Goal: Information Seeking & Learning: Get advice/opinions

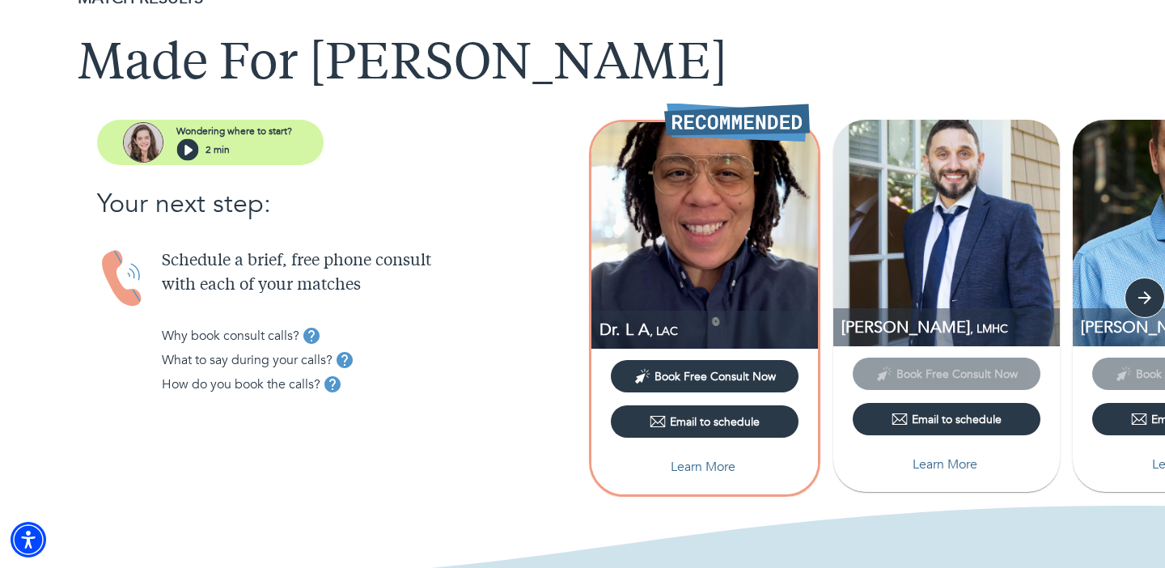
scroll to position [76, 0]
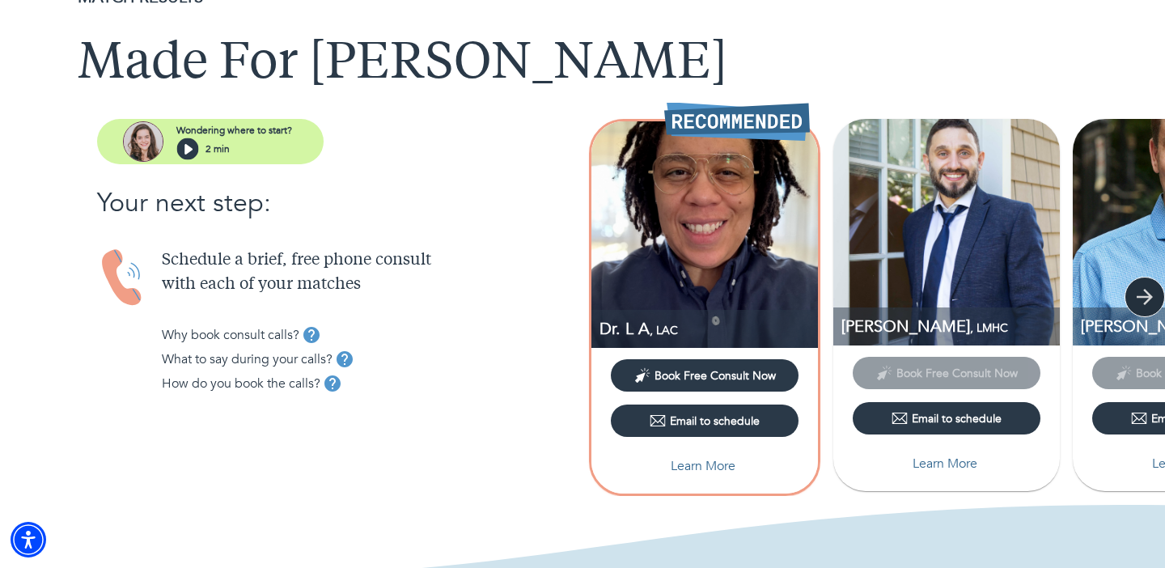
click at [1150, 302] on icon "button" at bounding box center [1144, 297] width 24 height 24
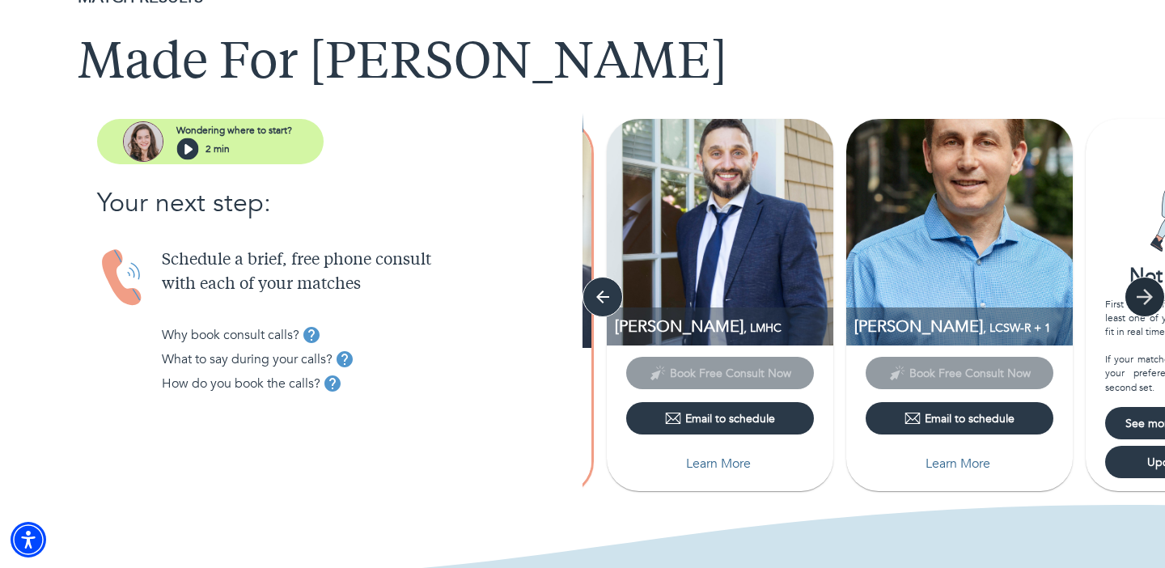
click at [1151, 303] on icon "button" at bounding box center [1144, 297] width 24 height 24
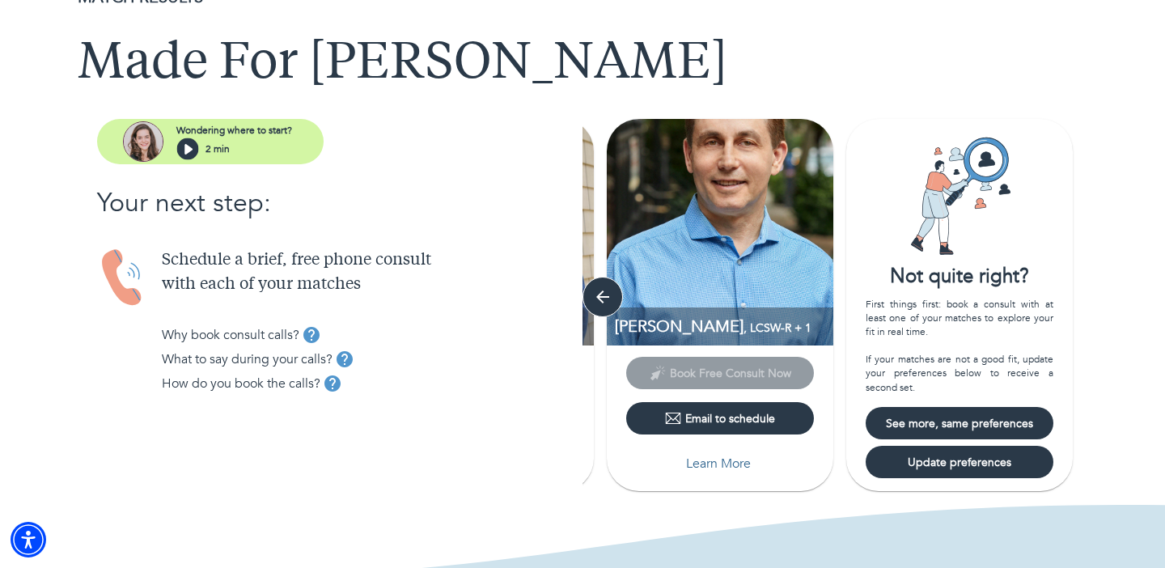
click at [1012, 422] on span "See more, same preferences" at bounding box center [959, 423] width 175 height 15
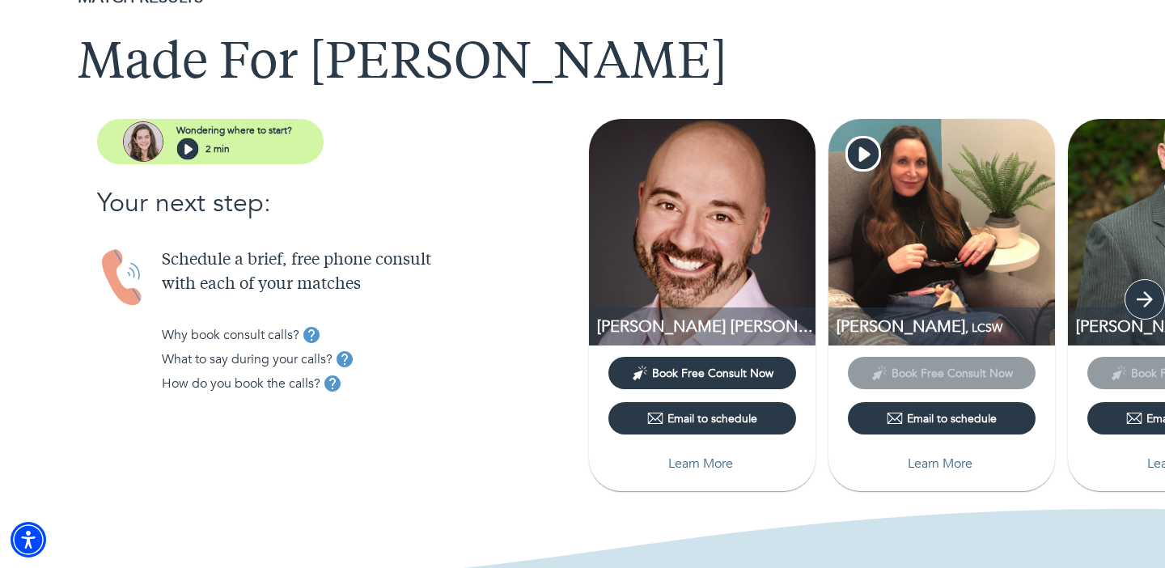
click at [1134, 302] on icon "button" at bounding box center [1144, 299] width 24 height 24
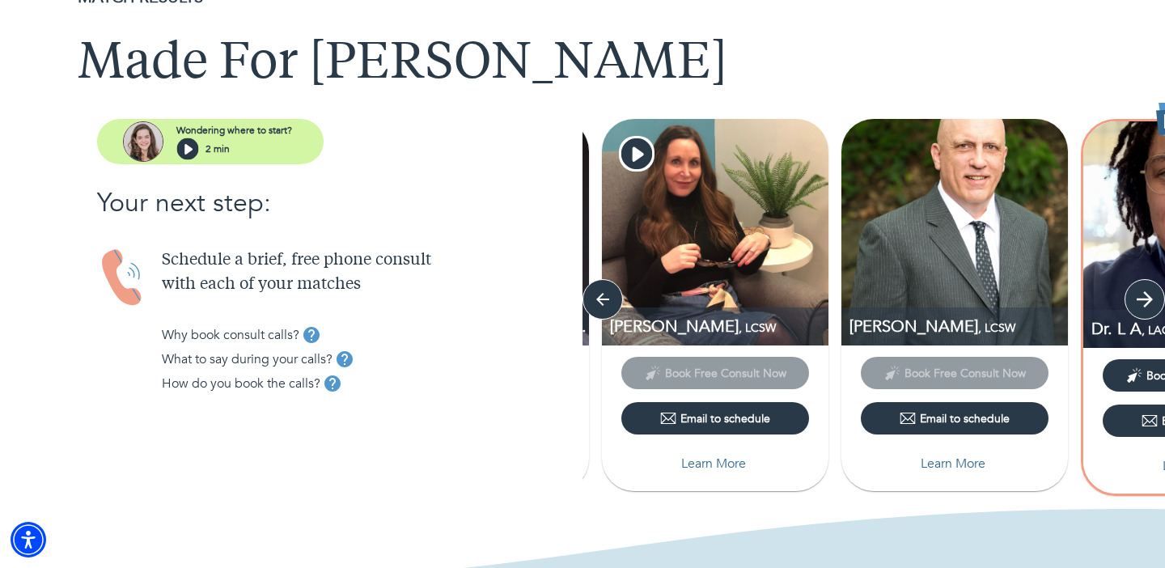
click at [1134, 302] on icon "button" at bounding box center [1144, 299] width 24 height 24
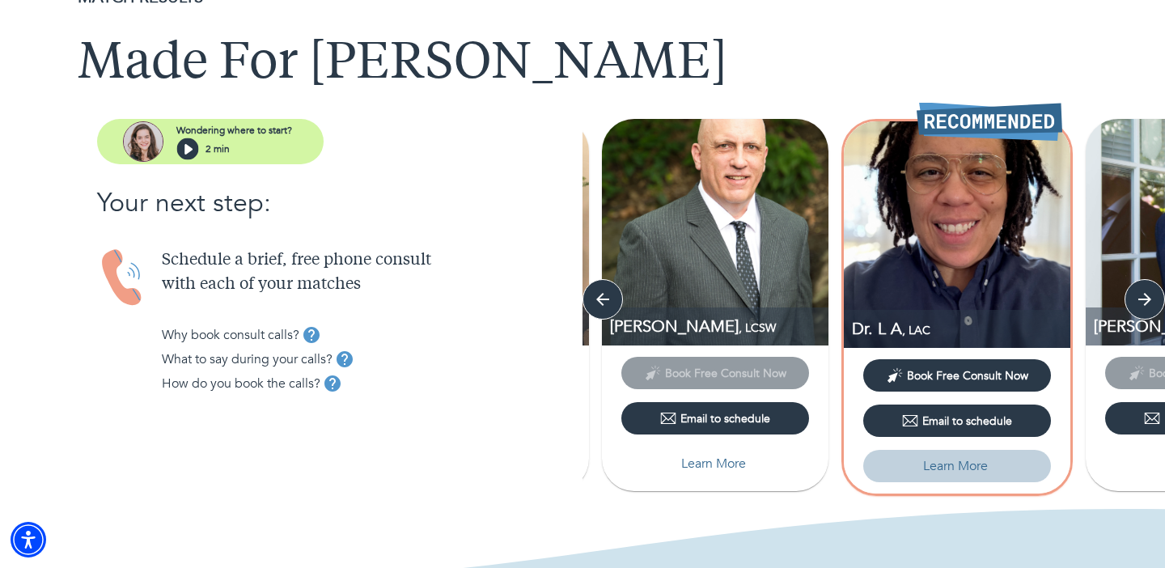
click at [968, 466] on p "Learn More" at bounding box center [955, 465] width 65 height 19
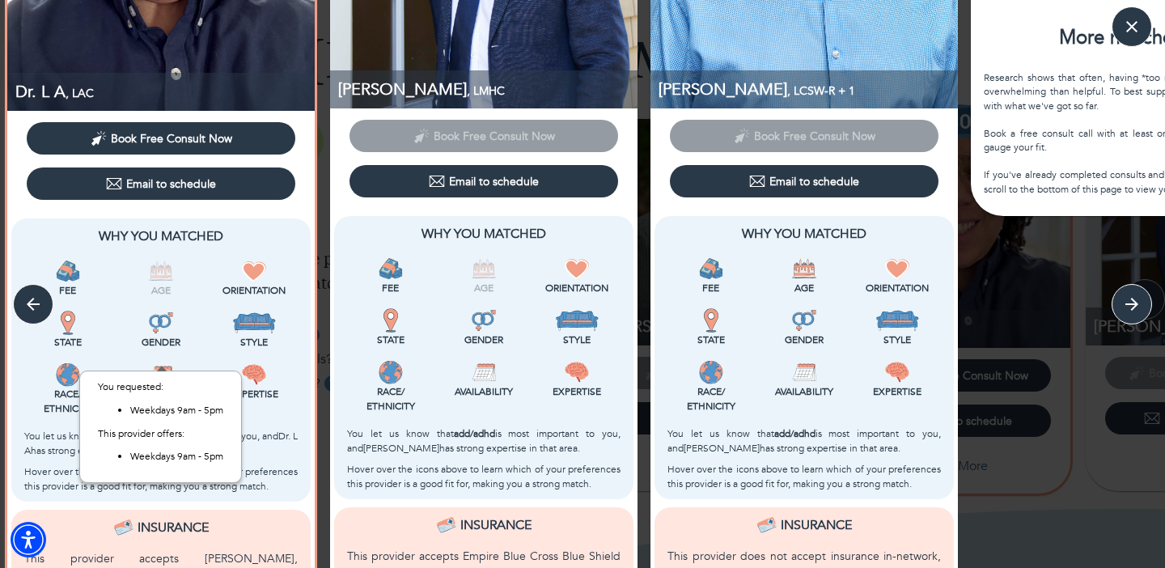
scroll to position [294, 0]
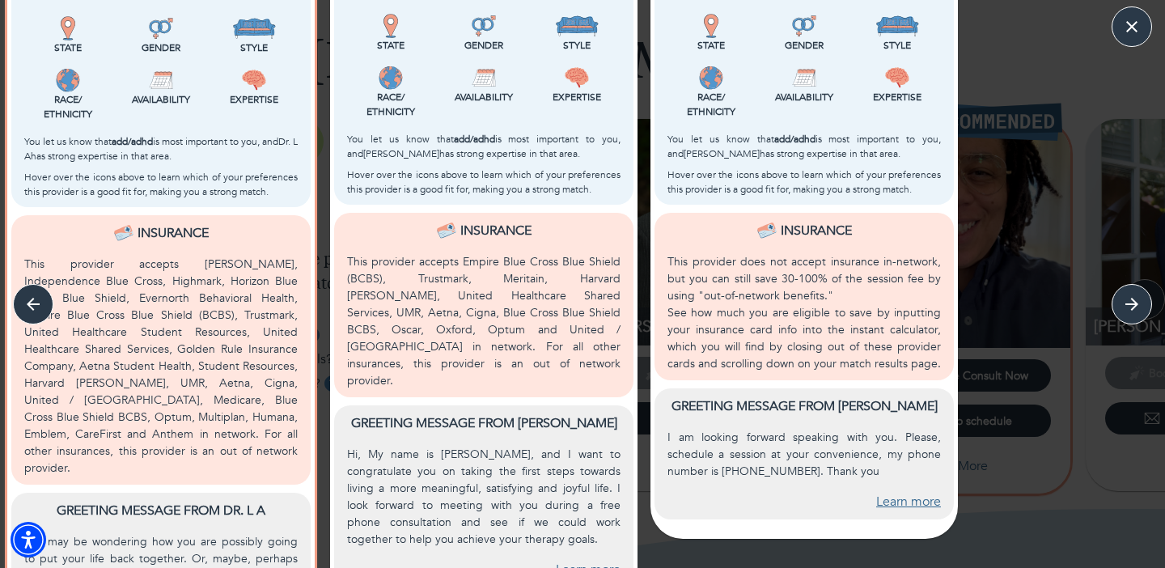
scroll to position [711, 0]
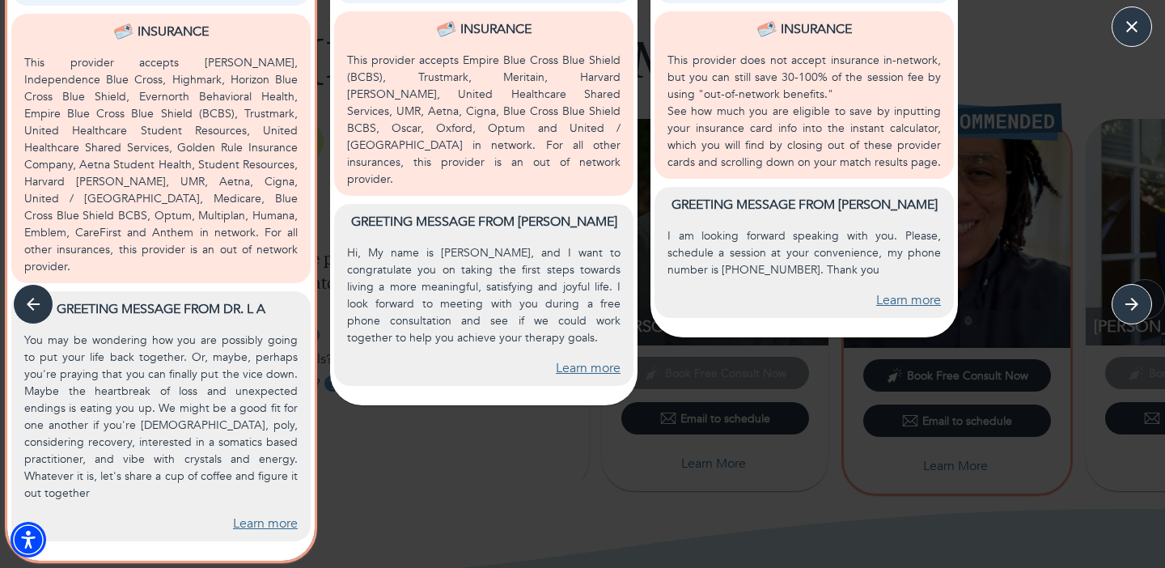
click at [180, 412] on p "You may be wondering how you are possibly going to put your life back together.…" at bounding box center [160, 417] width 273 height 170
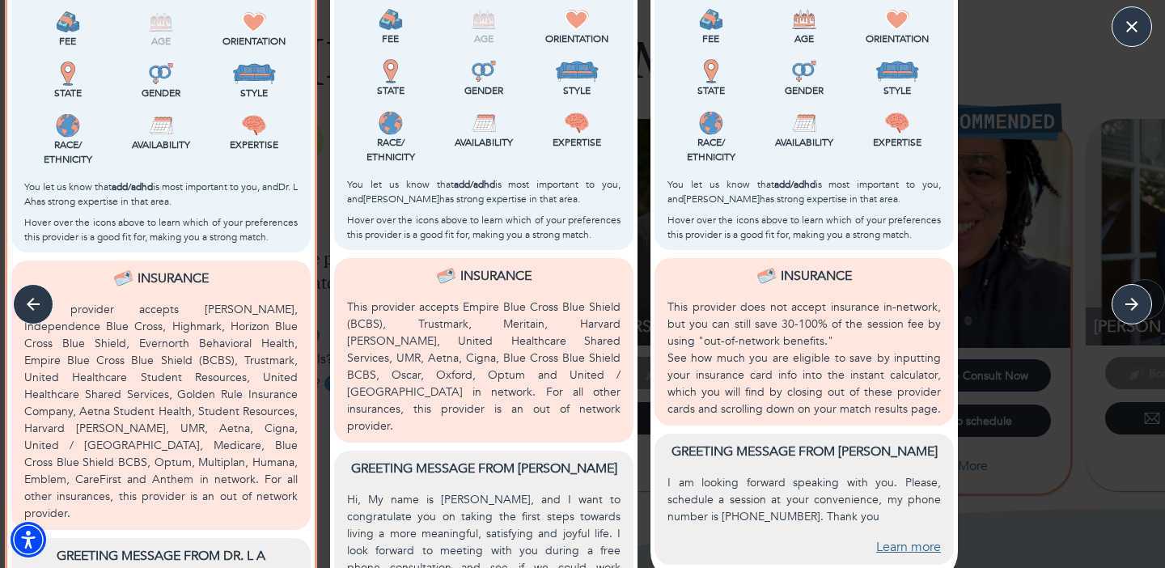
scroll to position [354, 0]
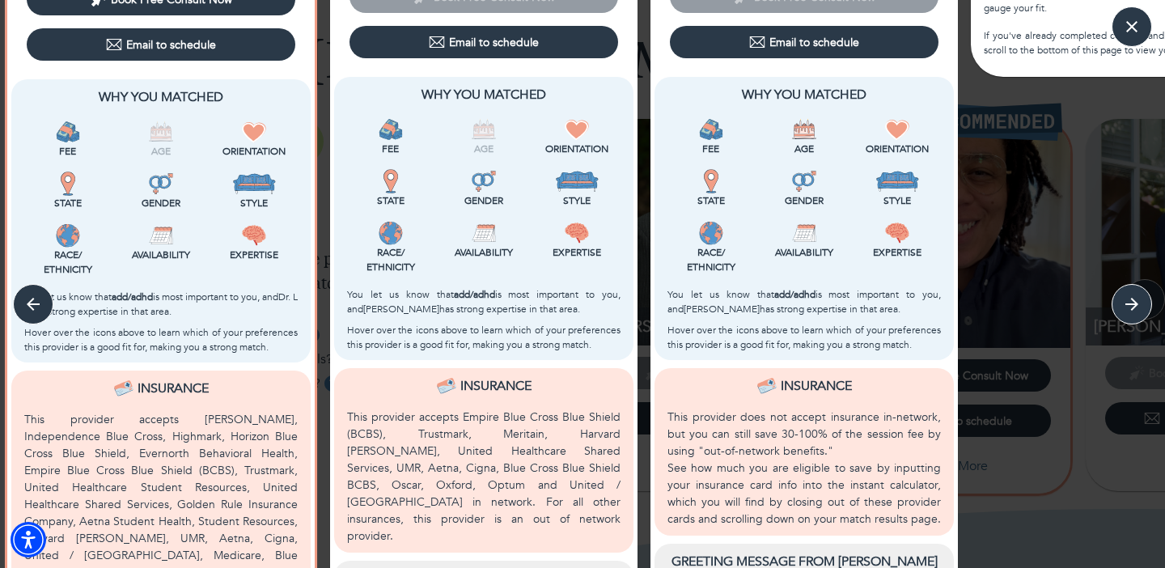
click at [581, 146] on p "Orientation" at bounding box center [577, 149] width 87 height 15
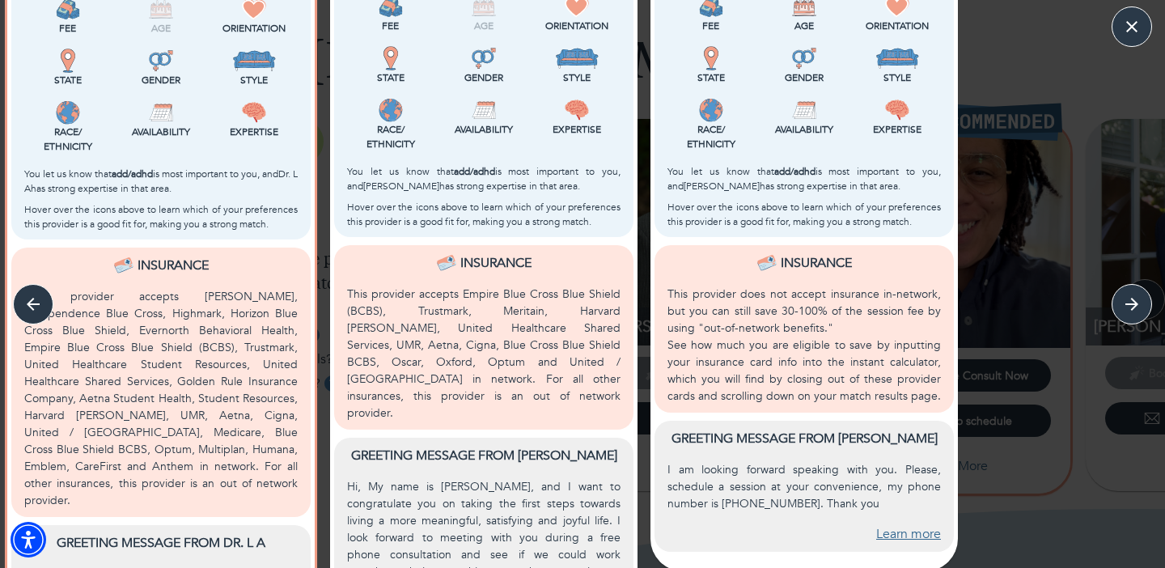
scroll to position [496, 0]
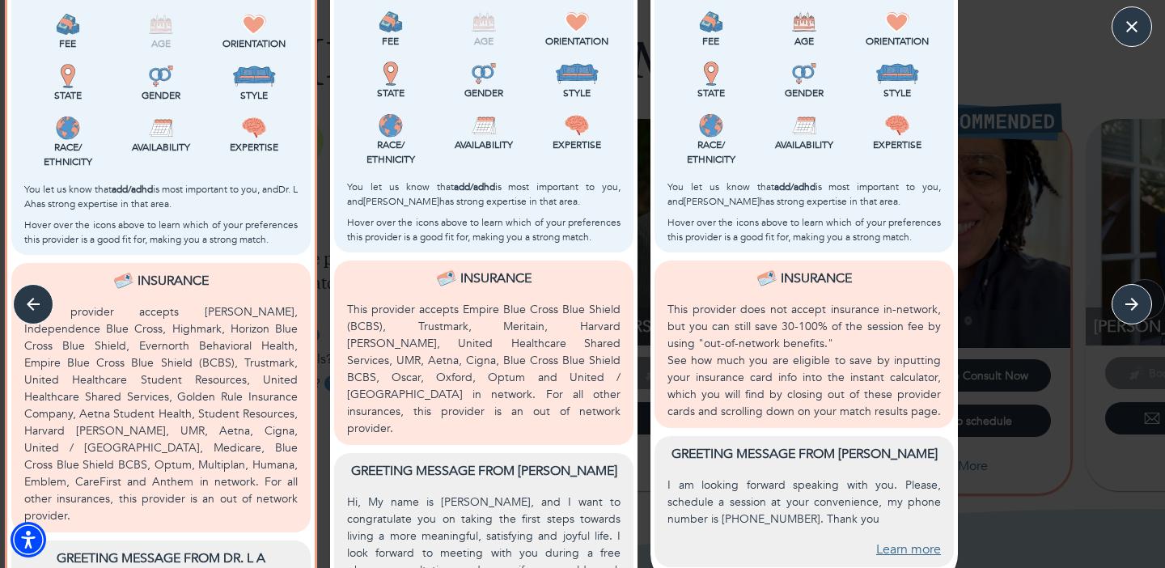
scroll to position [525, 0]
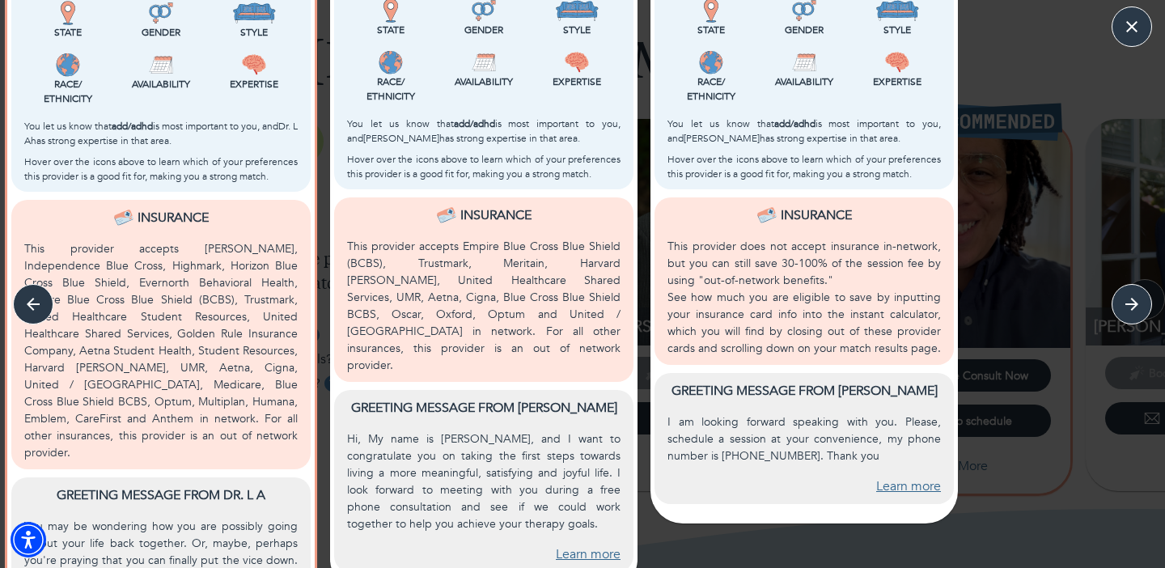
click at [921, 488] on link "Learn more" at bounding box center [908, 486] width 65 height 19
click at [1129, 32] on icon "button" at bounding box center [1131, 27] width 24 height 24
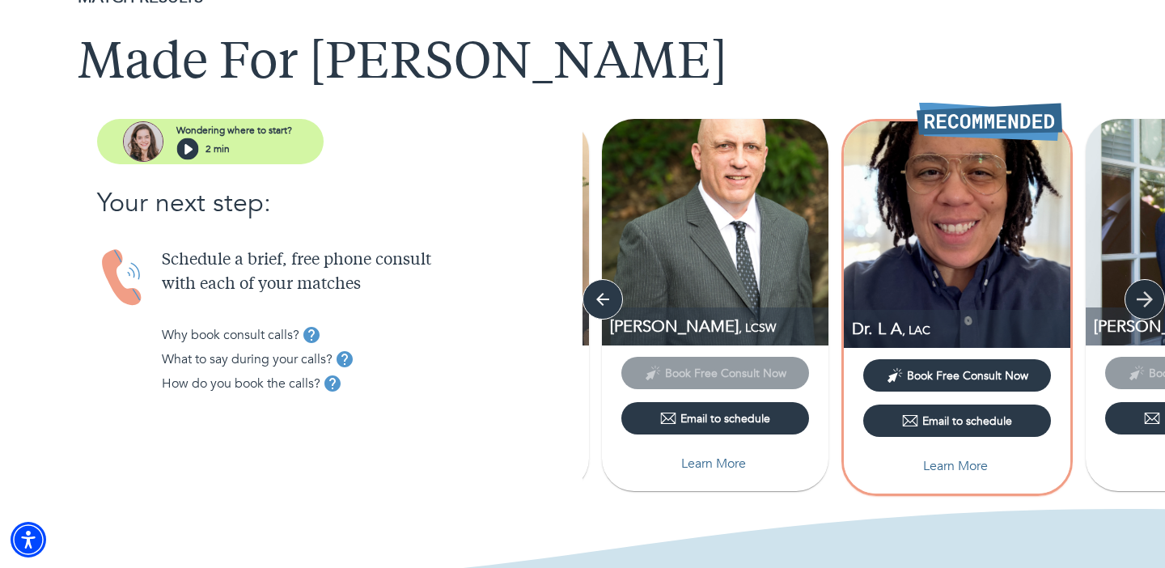
click at [1148, 311] on icon "button" at bounding box center [1144, 299] width 24 height 24
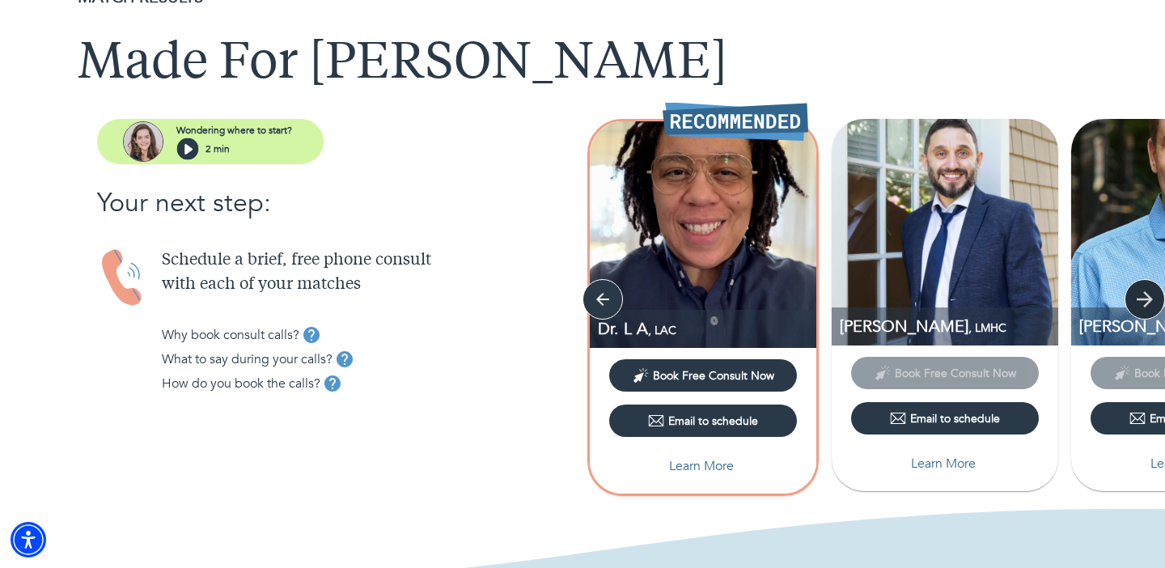
click at [1148, 311] on icon "button" at bounding box center [1144, 299] width 24 height 24
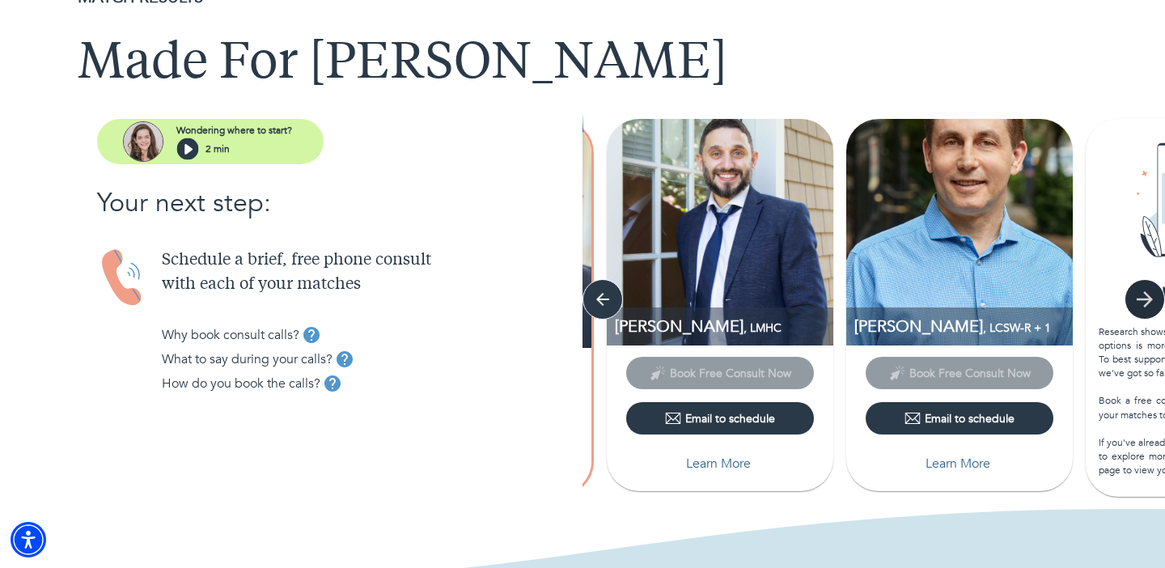
click at [1148, 311] on icon "button" at bounding box center [1144, 299] width 24 height 24
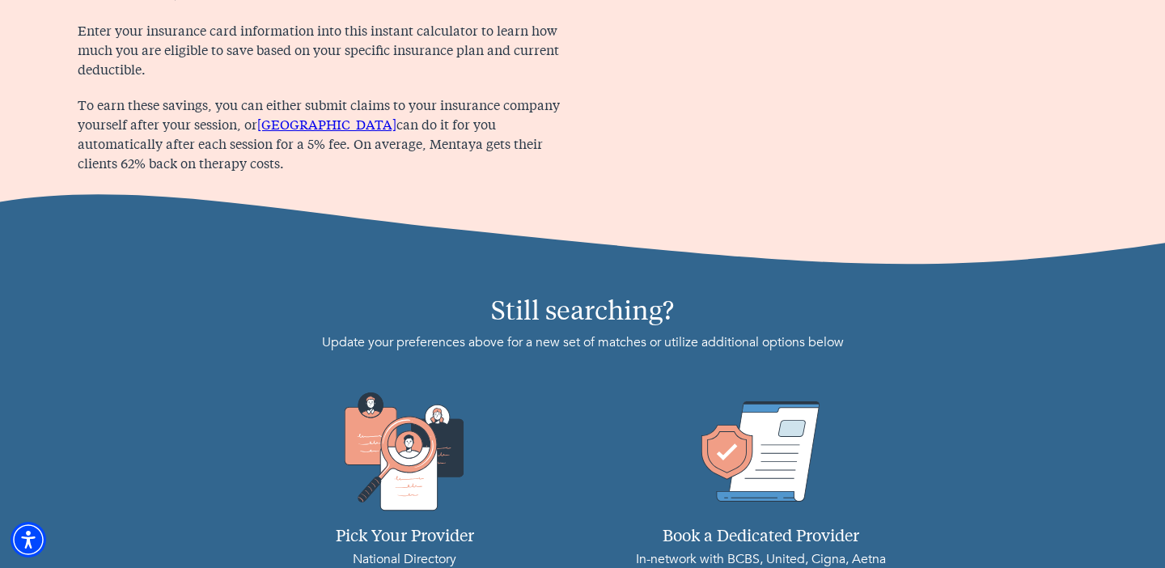
scroll to position [753, 0]
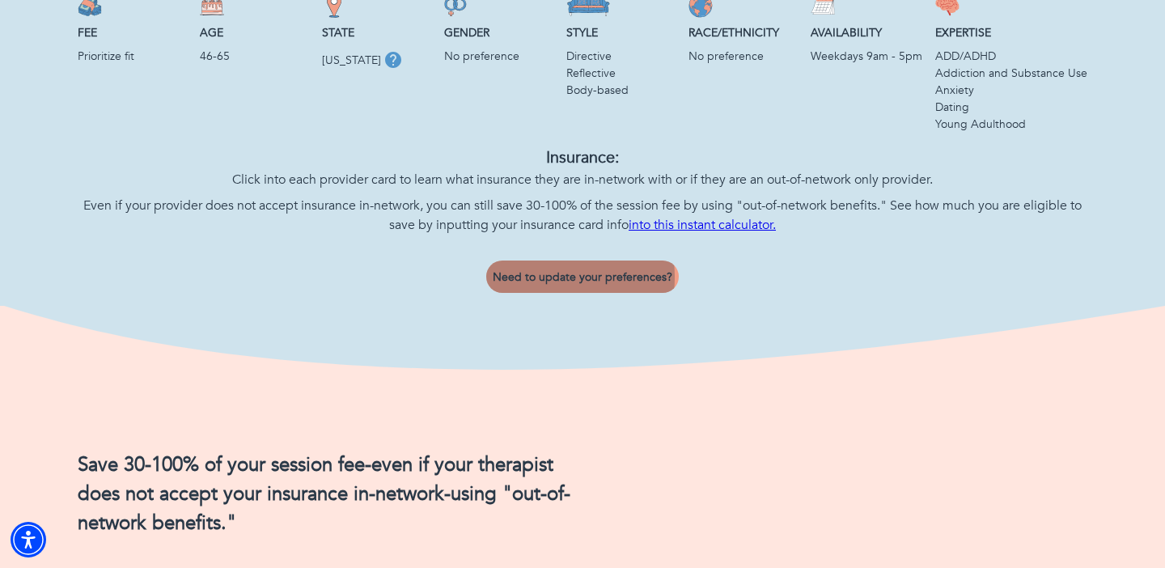
click at [546, 277] on span "Need to update your preferences?" at bounding box center [583, 276] width 180 height 15
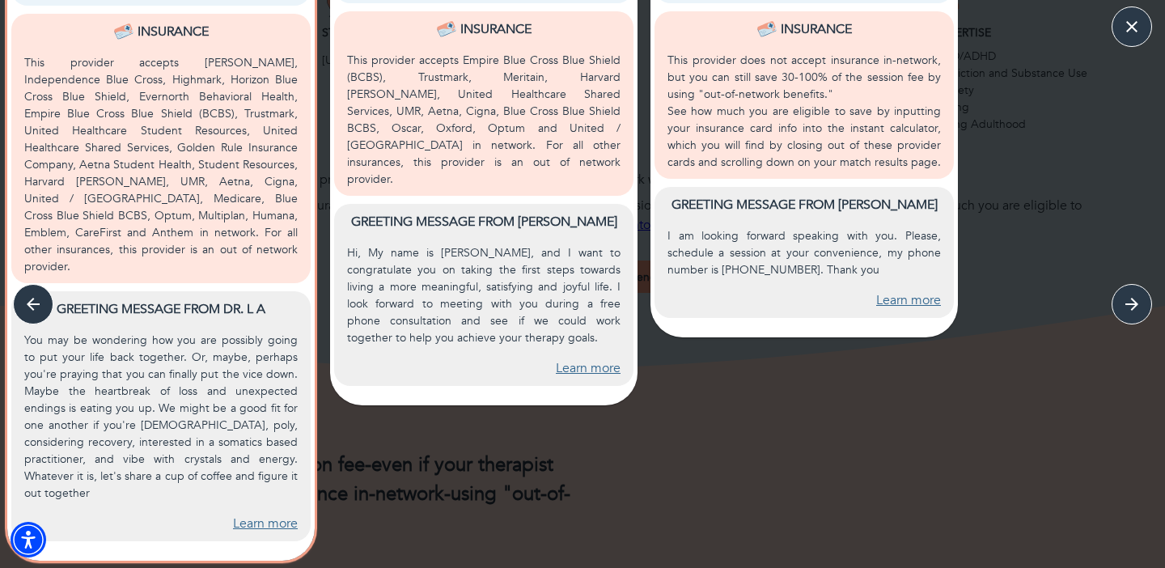
scroll to position [0, 0]
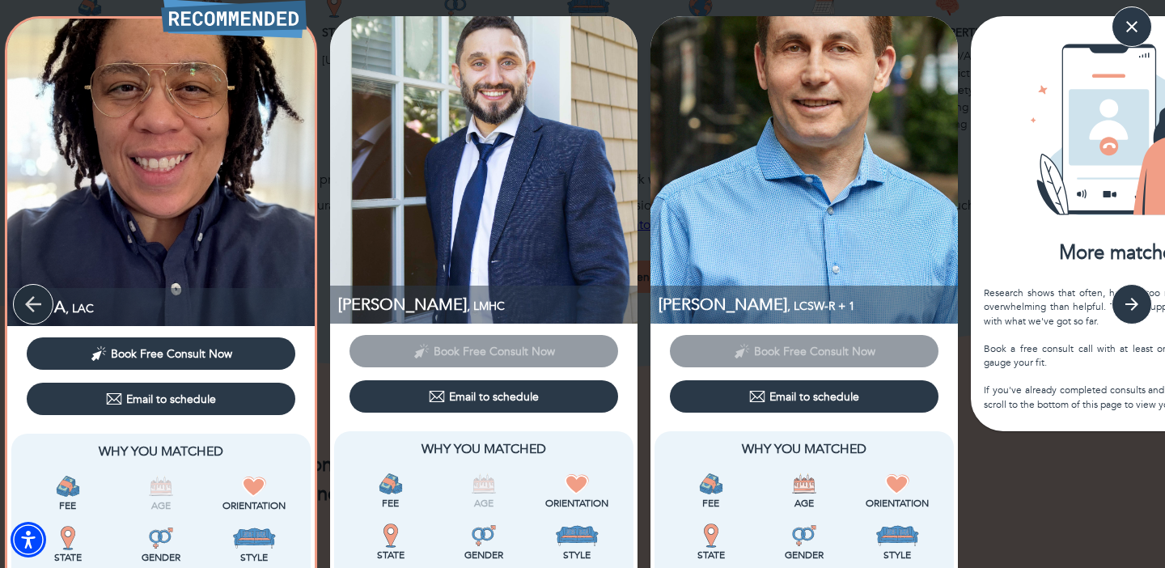
click at [32, 305] on icon "button" at bounding box center [33, 304] width 24 height 24
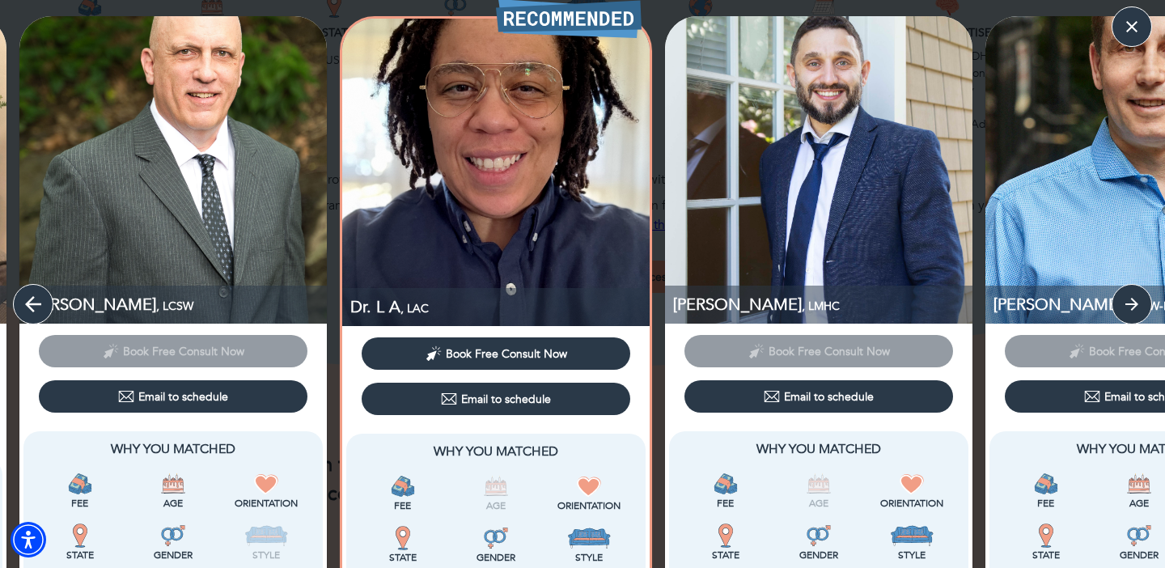
click at [32, 305] on icon "button" at bounding box center [33, 304] width 24 height 24
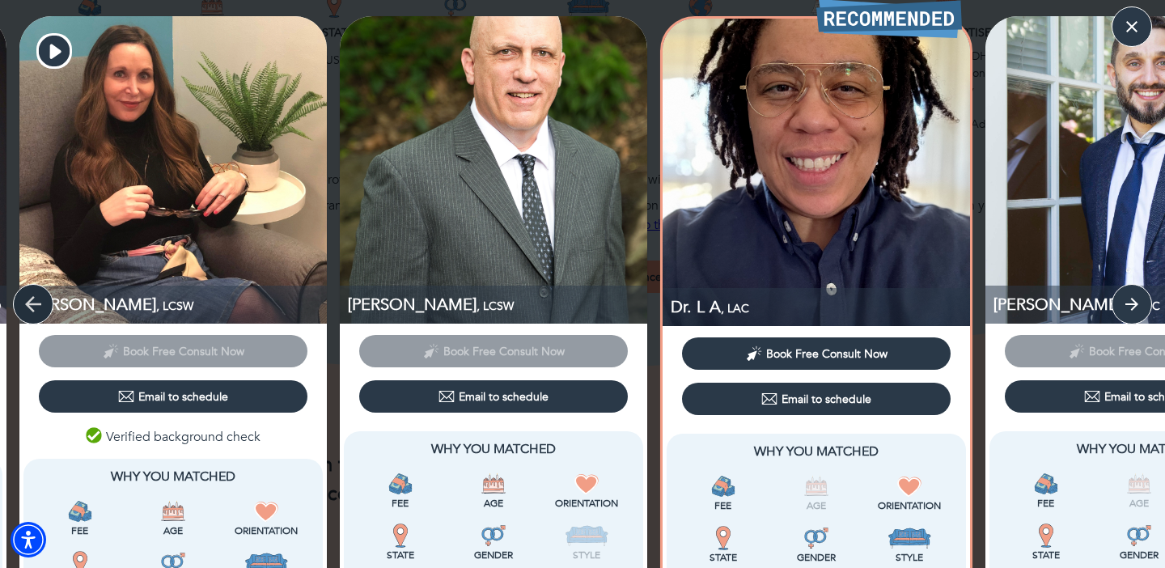
click at [31, 305] on icon "button" at bounding box center [33, 304] width 24 height 24
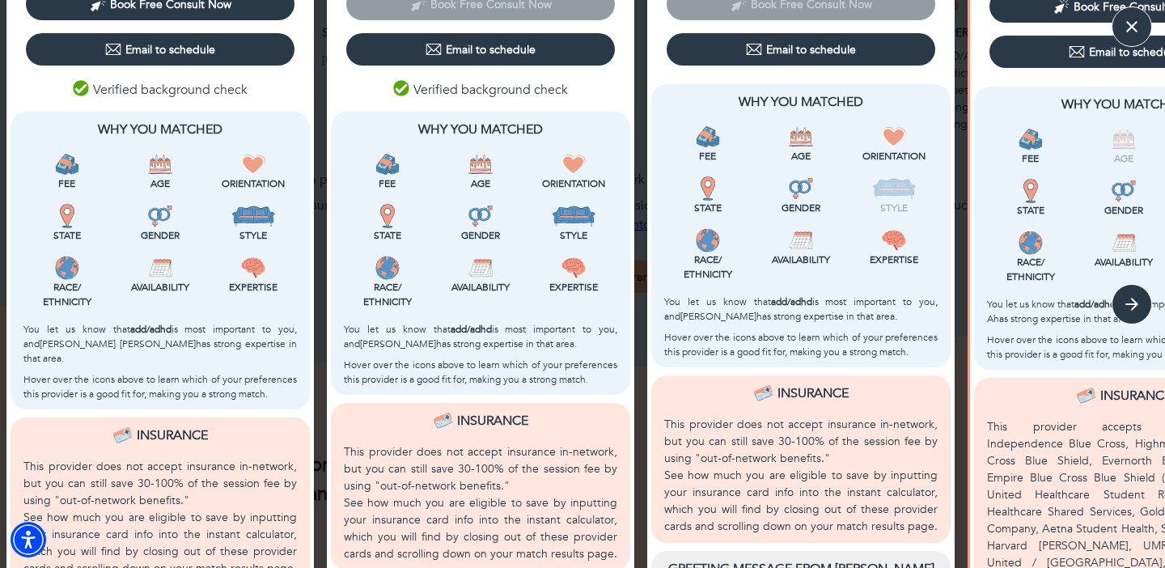
scroll to position [346, 0]
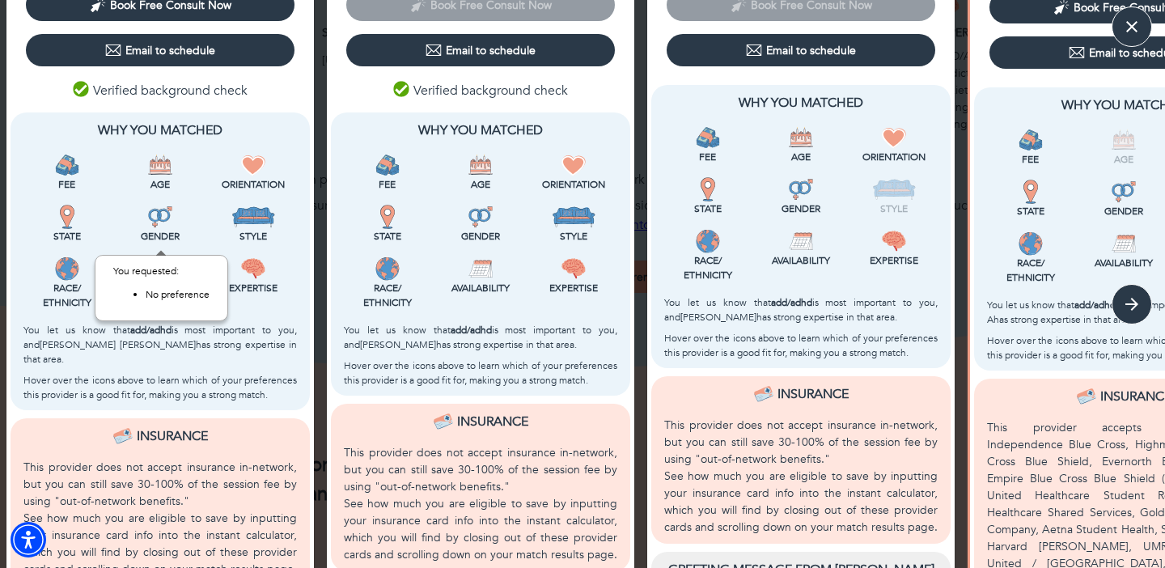
click at [182, 205] on div "Gender" at bounding box center [159, 224] width 87 height 39
click at [248, 493] on p "This provider does not accept insurance in-network, but you can still save 30-1…" at bounding box center [159, 484] width 273 height 51
click at [1127, 284] on button "button" at bounding box center [1131, 304] width 40 height 40
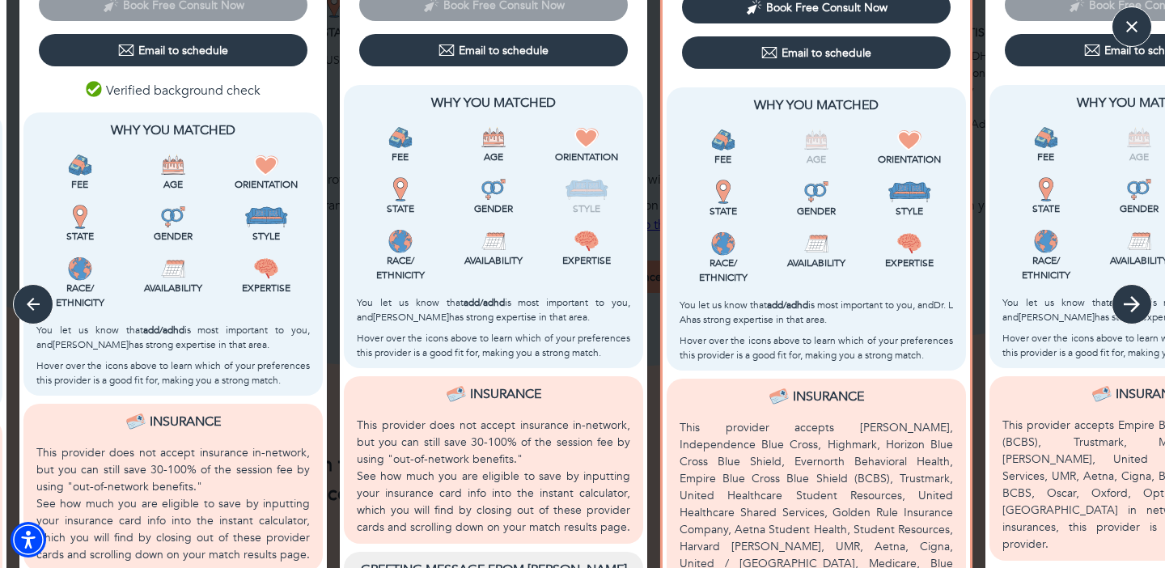
click at [1131, 297] on icon "button" at bounding box center [1131, 304] width 16 height 16
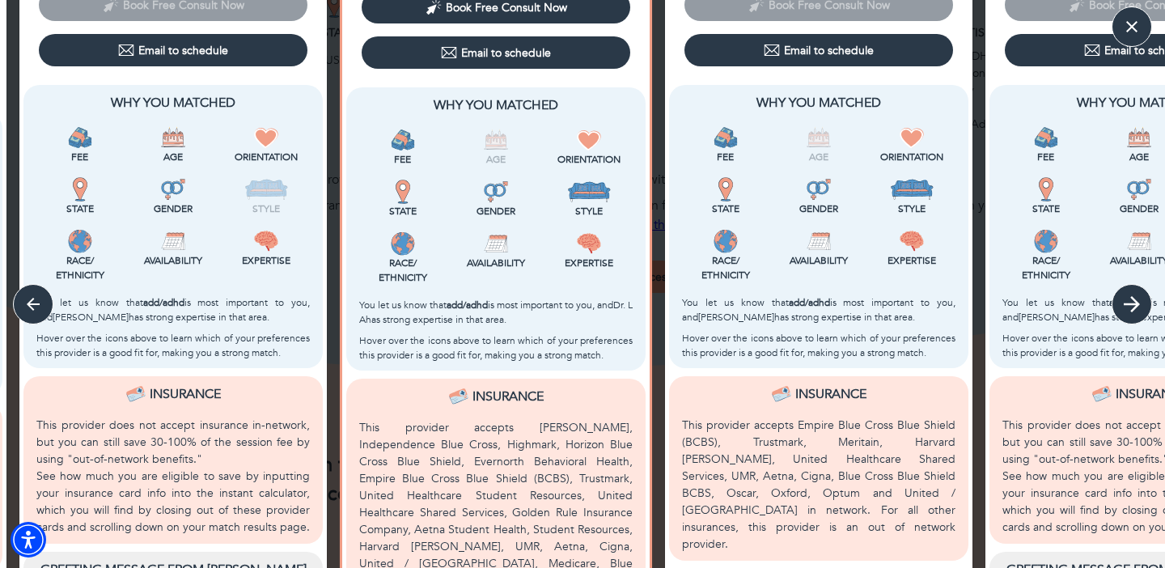
click at [1131, 297] on icon "button" at bounding box center [1131, 304] width 16 height 16
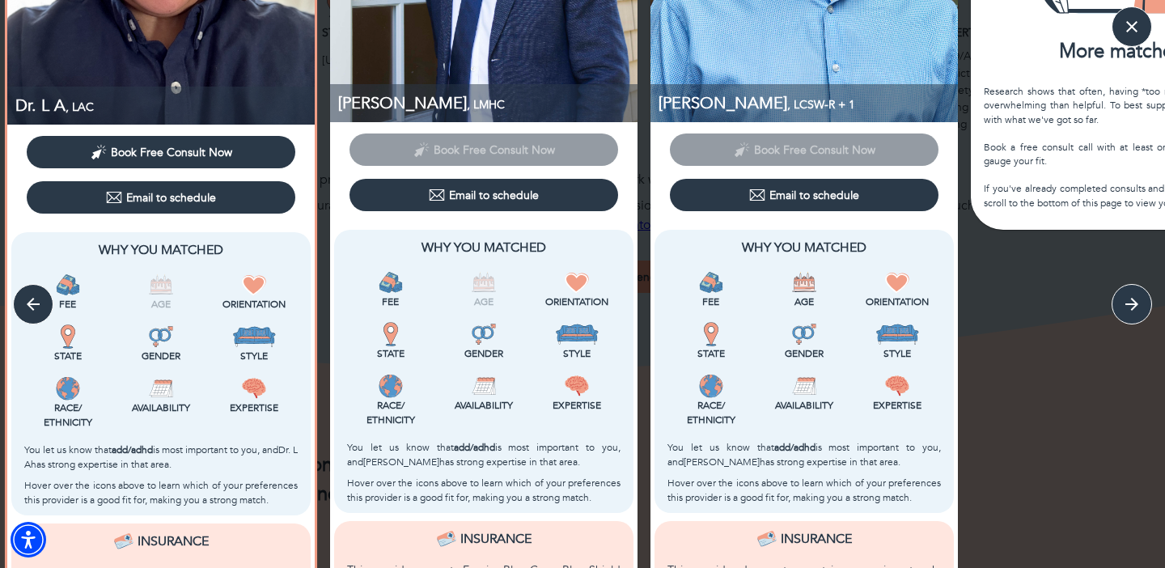
scroll to position [201, 0]
